Goal: Transaction & Acquisition: Book appointment/travel/reservation

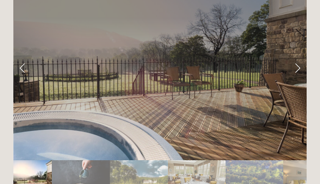
scroll to position [1286, 0]
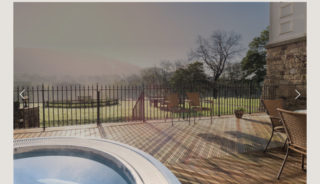
click at [300, 86] on link "Next Slide" at bounding box center [297, 94] width 18 height 25
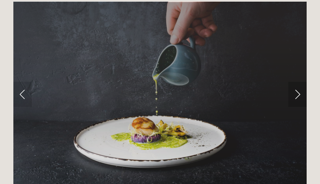
click at [299, 86] on link "Next Slide" at bounding box center [297, 94] width 18 height 25
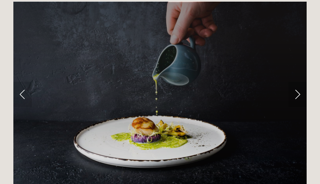
click at [297, 86] on link "Next Slide" at bounding box center [297, 94] width 18 height 25
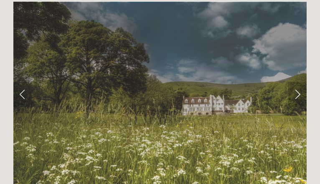
click at [297, 86] on link "Next Slide" at bounding box center [297, 94] width 18 height 25
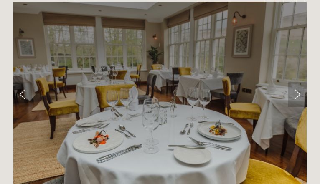
click at [297, 86] on link "Next Slide" at bounding box center [297, 94] width 18 height 25
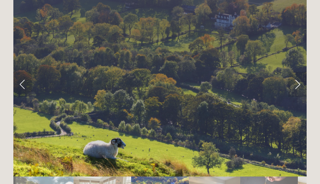
scroll to position [1296, 0]
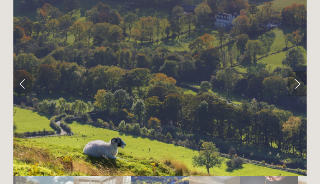
click at [295, 77] on link "Next Slide" at bounding box center [297, 83] width 18 height 25
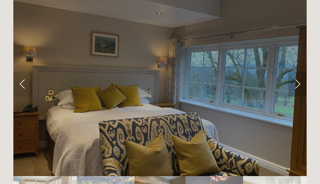
click at [295, 77] on link "Next Slide" at bounding box center [297, 83] width 18 height 25
click at [294, 74] on link "Next Slide" at bounding box center [297, 83] width 18 height 25
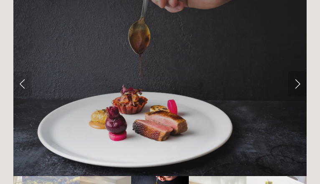
click at [294, 74] on link "Next Slide" at bounding box center [297, 83] width 18 height 25
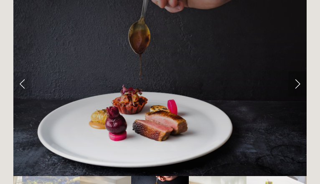
click at [294, 74] on link "Next Slide" at bounding box center [297, 83] width 18 height 25
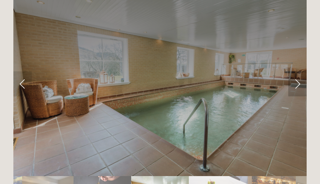
click at [292, 74] on link "Next Slide" at bounding box center [297, 83] width 18 height 25
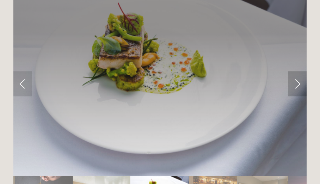
click at [292, 74] on link "Next Slide" at bounding box center [297, 83] width 18 height 25
click at [301, 74] on link "Next Slide" at bounding box center [297, 83] width 18 height 25
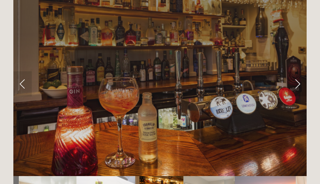
click at [301, 73] on link "Next Slide" at bounding box center [297, 83] width 18 height 25
click at [300, 73] on link "Next Slide" at bounding box center [297, 83] width 18 height 25
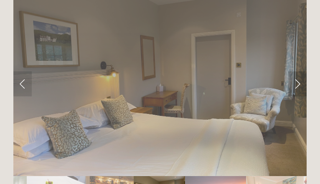
click at [299, 73] on link "Next Slide" at bounding box center [297, 83] width 18 height 25
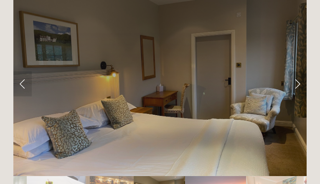
click at [299, 73] on link "Next Slide" at bounding box center [297, 83] width 18 height 25
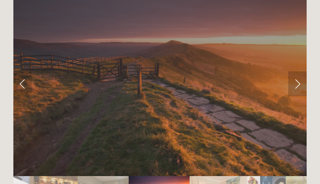
click at [299, 73] on link "Next Slide" at bounding box center [297, 83] width 18 height 25
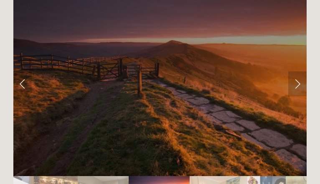
click at [299, 73] on link "Next Slide" at bounding box center [297, 83] width 18 height 25
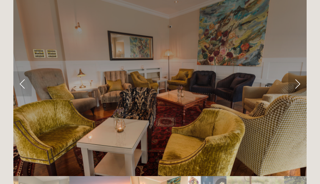
click at [299, 73] on link "Next Slide" at bounding box center [297, 83] width 18 height 25
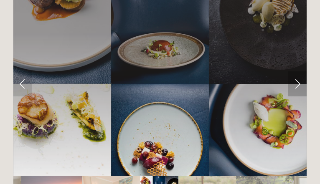
click at [299, 73] on link "Next Slide" at bounding box center [297, 83] width 18 height 25
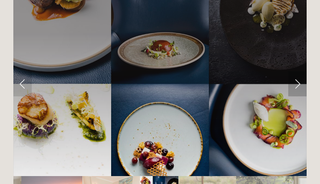
click at [299, 73] on link "Next Slide" at bounding box center [297, 83] width 18 height 25
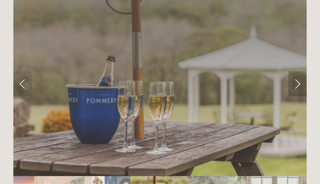
click at [299, 73] on link "Next Slide" at bounding box center [297, 83] width 18 height 25
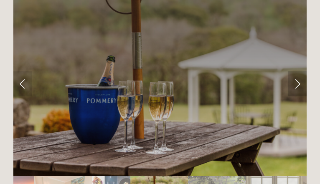
click at [299, 73] on link "Next Slide" at bounding box center [297, 83] width 18 height 25
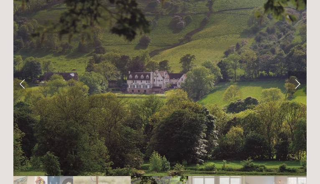
click at [299, 73] on link "Next Slide" at bounding box center [297, 83] width 18 height 25
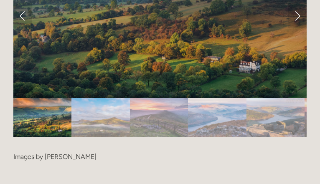
scroll to position [1589, 0]
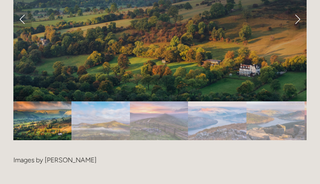
click at [245, 114] on img "Slide 4" at bounding box center [217, 121] width 59 height 39
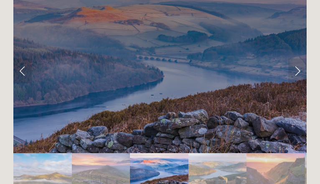
scroll to position [1537, 0]
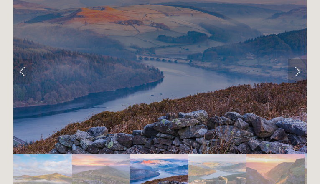
click at [301, 60] on link "Next Slide" at bounding box center [297, 71] width 18 height 25
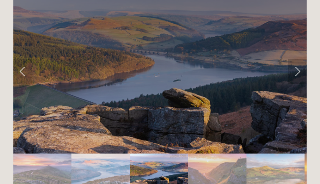
click at [301, 60] on link "Next Slide" at bounding box center [297, 71] width 18 height 25
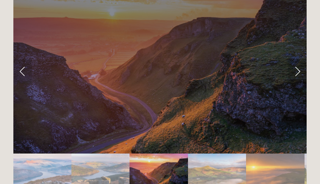
click at [301, 60] on link "Next Slide" at bounding box center [297, 71] width 18 height 25
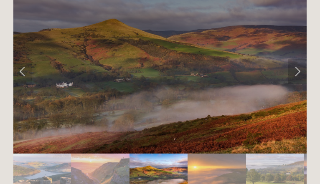
click at [301, 60] on link "Next Slide" at bounding box center [297, 71] width 18 height 25
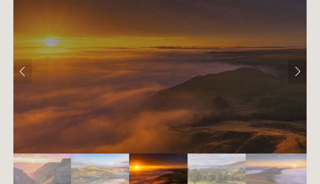
click at [300, 60] on link "Next Slide" at bounding box center [297, 71] width 18 height 25
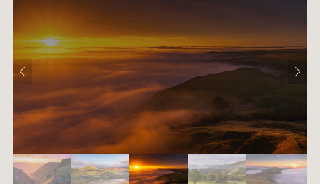
click at [300, 60] on link "Next Slide" at bounding box center [297, 71] width 18 height 25
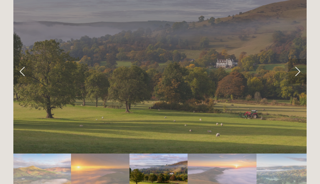
click at [300, 60] on link "Next Slide" at bounding box center [297, 71] width 18 height 25
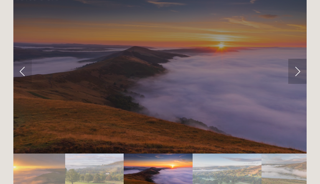
click at [300, 60] on link "Next Slide" at bounding box center [297, 71] width 18 height 25
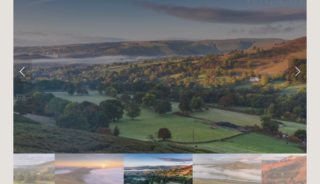
click at [300, 60] on link "Next Slide" at bounding box center [297, 71] width 18 height 25
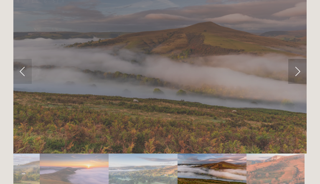
click at [300, 60] on link "Next Slide" at bounding box center [297, 71] width 18 height 25
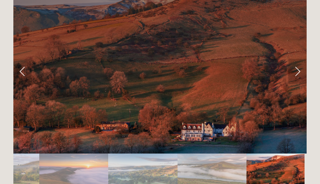
click at [300, 60] on link "Next Slide" at bounding box center [297, 71] width 18 height 25
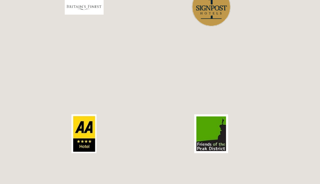
scroll to position [2377, 0]
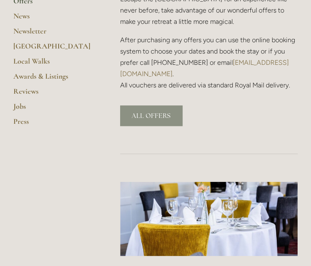
click at [138, 113] on link "ALL OFFERS" at bounding box center [151, 115] width 62 height 20
